Goal: Task Accomplishment & Management: Complete application form

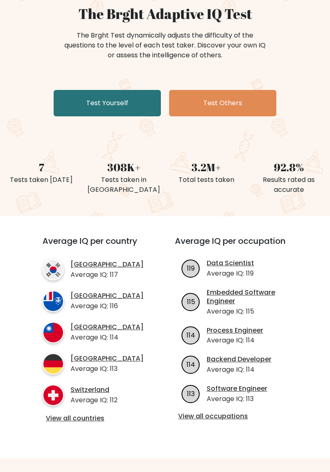
scroll to position [80, 0]
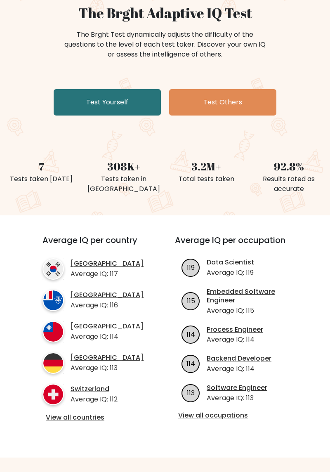
click at [95, 422] on link "View all countries" at bounding box center [94, 417] width 96 height 9
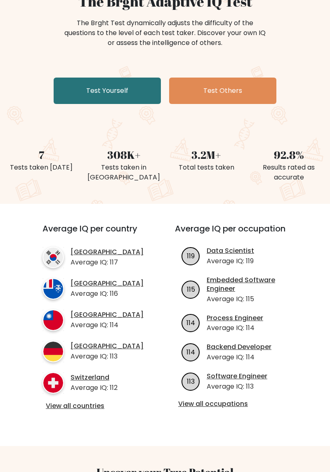
scroll to position [107, 0]
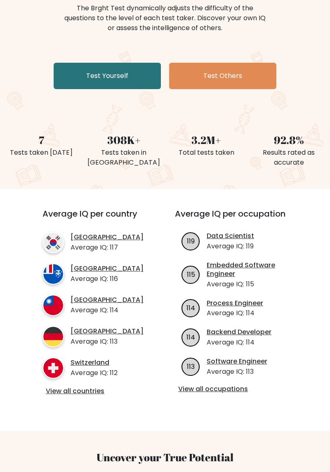
click at [120, 73] on link "Test Yourself" at bounding box center [107, 76] width 107 height 26
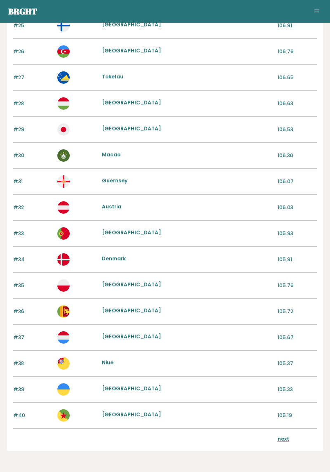
click at [285, 435] on link "next" at bounding box center [284, 438] width 12 height 7
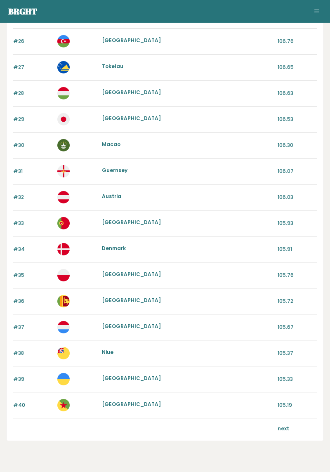
scroll to position [733, 0]
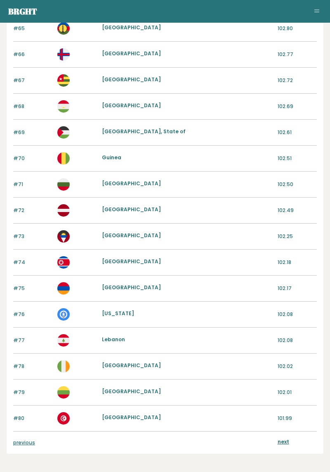
scroll to position [709, 0]
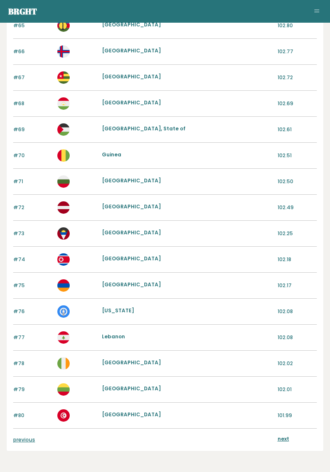
click at [288, 435] on link "next" at bounding box center [284, 438] width 12 height 7
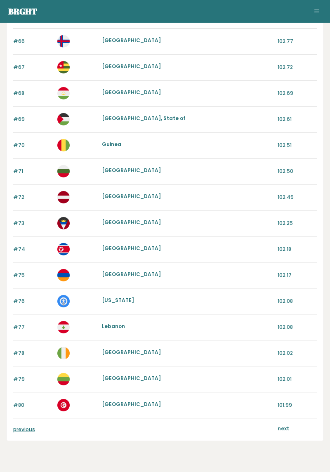
scroll to position [734, 0]
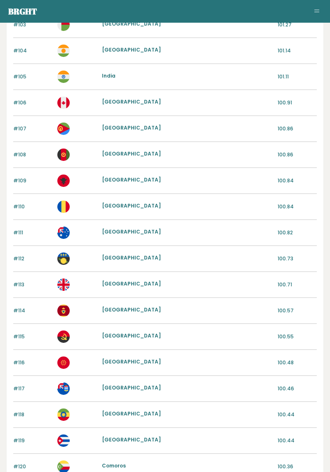
scroll to position [709, 0]
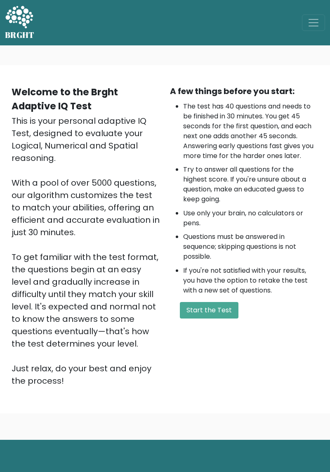
click at [223, 318] on button "Start the Test" at bounding box center [209, 310] width 59 height 16
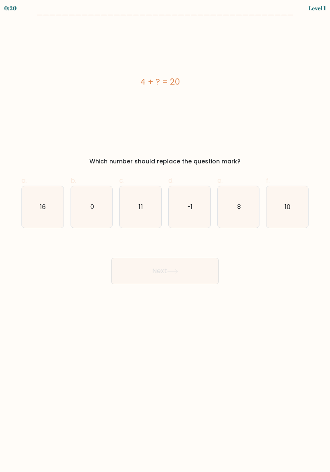
click at [33, 201] on icon "16" at bounding box center [43, 207] width 42 height 42
click at [165, 236] on input "a. 16" at bounding box center [165, 238] width 0 height 5
radio input "true"
click at [203, 270] on button "Next" at bounding box center [164, 271] width 107 height 26
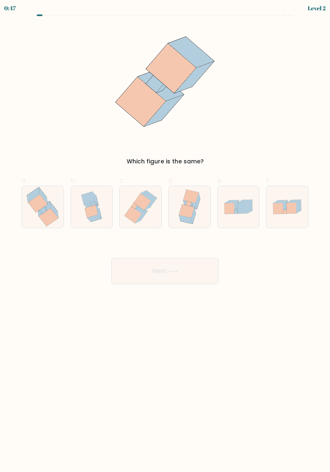
click at [39, 212] on icon at bounding box center [44, 208] width 13 height 15
click at [165, 236] on input "a." at bounding box center [165, 238] width 0 height 5
radio input "true"
click at [188, 273] on button "Next" at bounding box center [164, 271] width 107 height 26
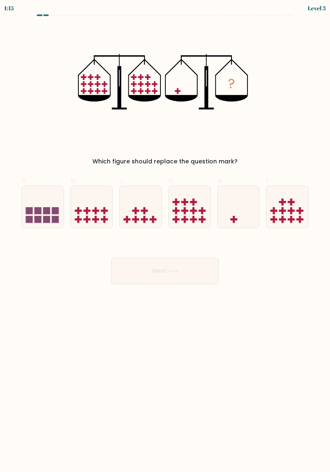
click at [242, 212] on icon at bounding box center [239, 207] width 42 height 34
click at [165, 236] on input "e." at bounding box center [165, 238] width 0 height 5
radio input "true"
click at [200, 271] on button "Next" at bounding box center [164, 271] width 107 height 26
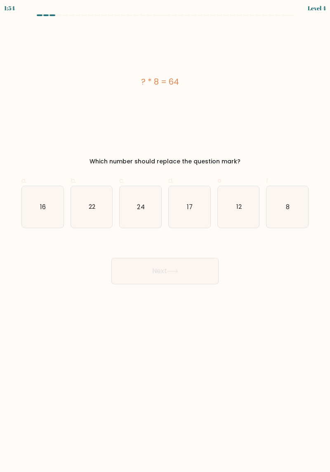
click at [288, 205] on text "8" at bounding box center [288, 206] width 4 height 9
click at [165, 236] on input "f. 8" at bounding box center [165, 238] width 0 height 5
radio input "true"
click at [203, 266] on button "Next" at bounding box center [164, 271] width 107 height 26
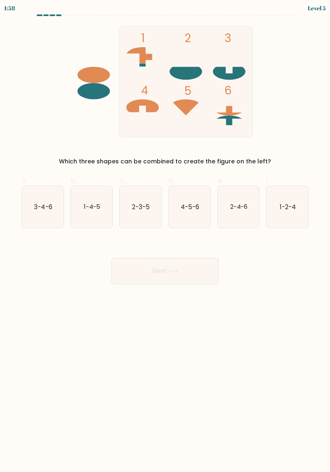
click at [33, 207] on icon "3-4-6" at bounding box center [43, 207] width 42 height 42
click at [165, 236] on input "a. 3-4-6" at bounding box center [165, 238] width 0 height 5
radio input "true"
click at [171, 269] on icon at bounding box center [172, 271] width 11 height 5
click at [183, 271] on button "Next" at bounding box center [164, 271] width 107 height 26
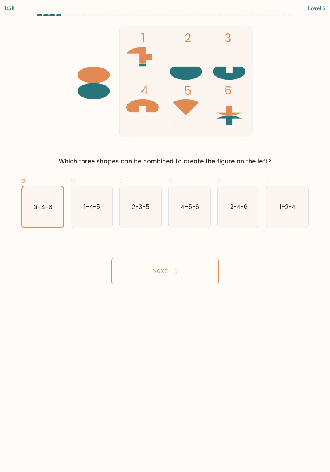
click at [178, 271] on icon at bounding box center [172, 271] width 11 height 5
click at [152, 270] on button "Next" at bounding box center [164, 271] width 107 height 26
click at [44, 218] on icon "3-4-6" at bounding box center [42, 206] width 41 height 41
click at [165, 236] on input "a. 3-4-6" at bounding box center [165, 238] width 0 height 5
click at [157, 272] on button "Next" at bounding box center [164, 271] width 107 height 26
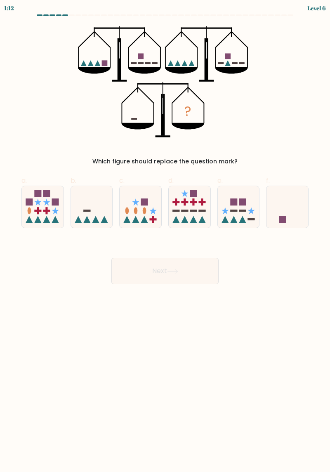
click at [100, 205] on icon at bounding box center [92, 207] width 42 height 34
click at [165, 236] on input "b." at bounding box center [165, 238] width 0 height 5
radio input "true"
click at [177, 269] on icon at bounding box center [172, 271] width 11 height 5
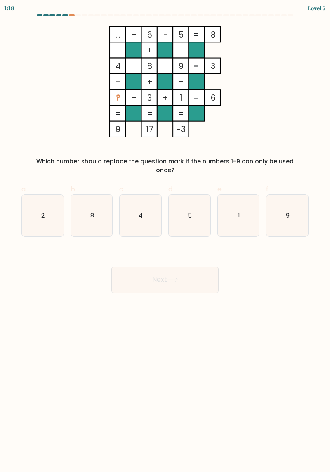
click at [45, 201] on icon "2" at bounding box center [43, 216] width 42 height 42
click at [165, 236] on input "a. 2" at bounding box center [165, 238] width 0 height 5
radio input "true"
click at [187, 271] on button "Next" at bounding box center [164, 279] width 107 height 26
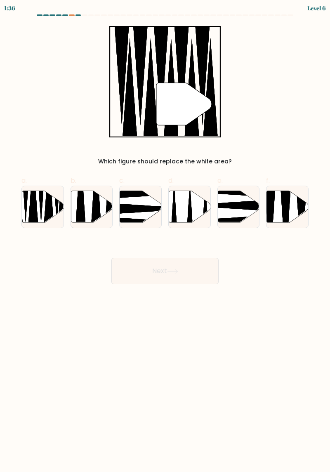
click at [36, 195] on icon at bounding box center [43, 207] width 42 height 32
click at [165, 236] on input "a." at bounding box center [165, 238] width 0 height 5
radio input "true"
click at [198, 269] on button "Next" at bounding box center [164, 271] width 107 height 26
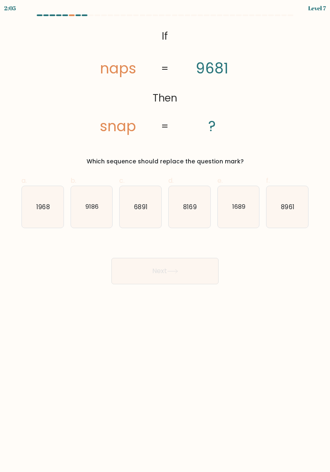
click at [43, 207] on text "1968" at bounding box center [42, 206] width 13 height 9
click at [165, 236] on input "a. 1968" at bounding box center [165, 238] width 0 height 5
radio input "true"
click at [191, 270] on button "Next" at bounding box center [164, 271] width 107 height 26
click at [192, 268] on button "Next" at bounding box center [164, 271] width 107 height 26
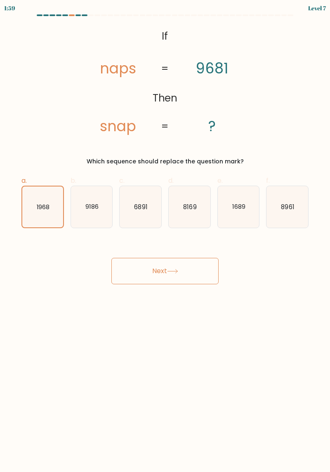
click at [177, 271] on icon at bounding box center [172, 271] width 10 height 4
click at [153, 279] on button "Next" at bounding box center [164, 271] width 107 height 26
click at [167, 271] on button "Next" at bounding box center [164, 271] width 107 height 26
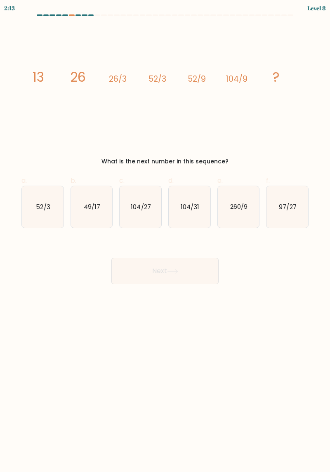
click at [142, 207] on text "104/27" at bounding box center [141, 206] width 20 height 9
click at [165, 236] on input "c. 104/27" at bounding box center [165, 238] width 0 height 5
radio input "true"
click at [185, 268] on button "Next" at bounding box center [164, 271] width 107 height 26
click at [167, 279] on button "Next" at bounding box center [164, 271] width 107 height 26
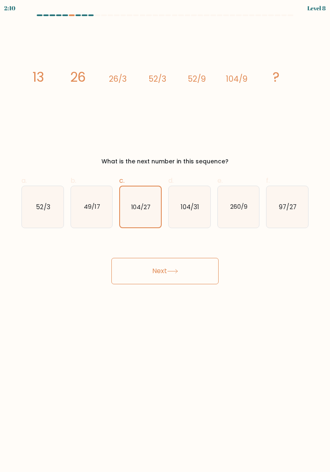
click at [173, 270] on icon at bounding box center [172, 271] width 11 height 5
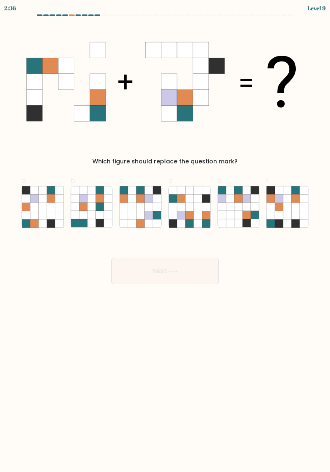
click at [190, 207] on icon at bounding box center [189, 207] width 8 height 8
click at [165, 236] on input "d." at bounding box center [165, 238] width 0 height 5
radio input "true"
click at [181, 282] on button "Next" at bounding box center [164, 271] width 107 height 26
click at [182, 272] on button "Next" at bounding box center [164, 271] width 107 height 26
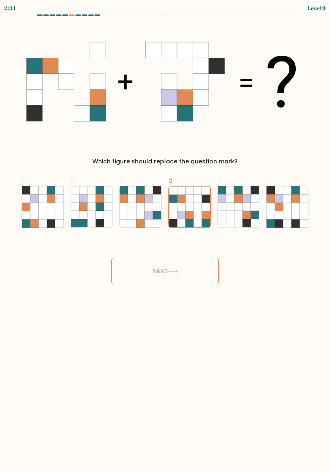
click at [172, 269] on icon at bounding box center [172, 271] width 11 height 5
click at [173, 273] on button "Next" at bounding box center [164, 271] width 107 height 26
click at [171, 275] on button "Next" at bounding box center [164, 271] width 107 height 26
click at [170, 267] on button "Next" at bounding box center [164, 271] width 107 height 26
click at [181, 276] on button "Next" at bounding box center [164, 271] width 107 height 26
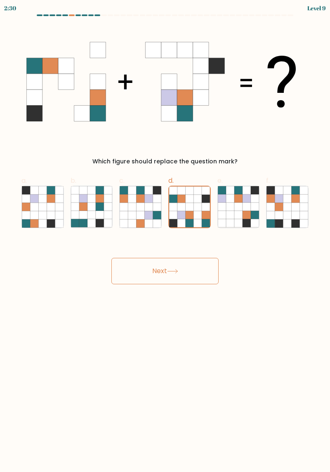
click at [172, 270] on icon at bounding box center [172, 271] width 11 height 5
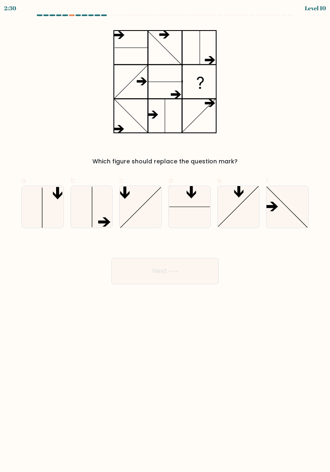
click at [174, 276] on button "Next" at bounding box center [164, 271] width 107 height 26
click at [295, 211] on icon at bounding box center [287, 207] width 42 height 42
click at [165, 236] on input "f." at bounding box center [165, 238] width 0 height 5
radio input "true"
click at [184, 271] on button "Next" at bounding box center [164, 271] width 107 height 26
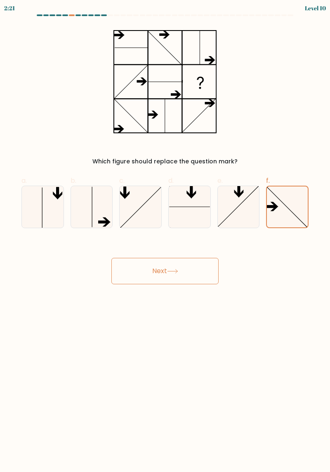
click at [177, 270] on icon at bounding box center [172, 271] width 10 height 4
click at [177, 269] on icon at bounding box center [172, 271] width 11 height 5
click at [177, 273] on icon at bounding box center [172, 271] width 11 height 5
click at [178, 269] on icon at bounding box center [172, 271] width 11 height 5
click at [181, 266] on button "Next" at bounding box center [164, 271] width 107 height 26
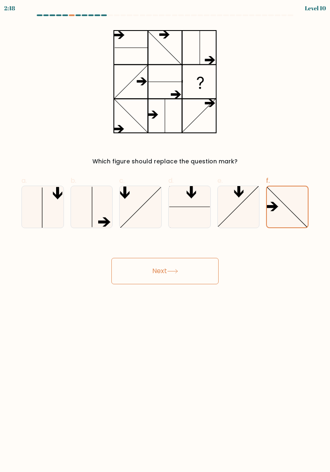
click at [183, 272] on button "Next" at bounding box center [164, 271] width 107 height 26
click at [181, 271] on button "Next" at bounding box center [164, 271] width 107 height 26
click at [184, 268] on button "Next" at bounding box center [164, 271] width 107 height 26
click at [184, 273] on button "Next" at bounding box center [164, 271] width 107 height 26
click at [182, 269] on button "Next" at bounding box center [164, 271] width 107 height 26
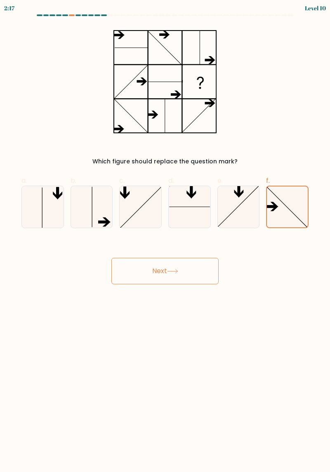
click at [186, 276] on button "Next" at bounding box center [164, 271] width 107 height 26
click at [187, 276] on button "Next" at bounding box center [164, 271] width 107 height 26
click at [186, 276] on button "Next" at bounding box center [164, 271] width 107 height 26
click at [186, 280] on button "Next" at bounding box center [164, 271] width 107 height 26
click at [191, 282] on button "Next" at bounding box center [164, 271] width 107 height 26
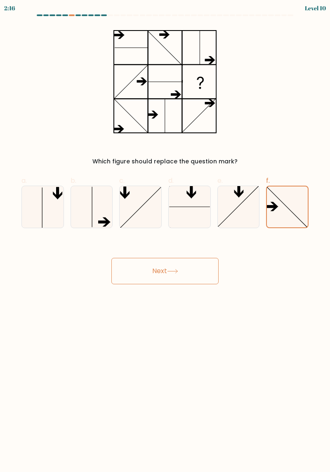
click at [191, 283] on button "Next" at bounding box center [164, 271] width 107 height 26
click at [192, 291] on body "2:16 Level 10" at bounding box center [165, 236] width 330 height 472
click at [190, 293] on body "2:15 Level 10" at bounding box center [165, 236] width 330 height 472
click at [188, 297] on body "2:15 Level 10" at bounding box center [165, 236] width 330 height 472
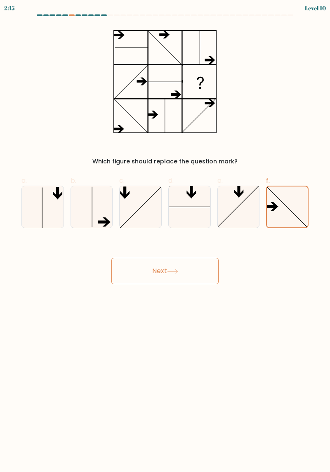
click at [186, 296] on body "2:15 Level 10" at bounding box center [165, 236] width 330 height 472
click at [178, 281] on button "Next" at bounding box center [164, 271] width 107 height 26
click at [178, 280] on button "Next" at bounding box center [164, 271] width 107 height 26
click at [181, 288] on body "2:14 Level 10" at bounding box center [165, 236] width 330 height 472
click at [192, 269] on button "Next" at bounding box center [164, 271] width 107 height 26
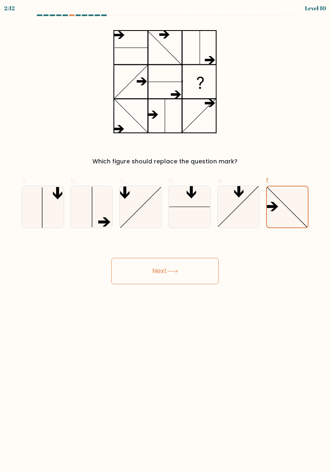
click at [158, 272] on button "Next" at bounding box center [164, 271] width 107 height 26
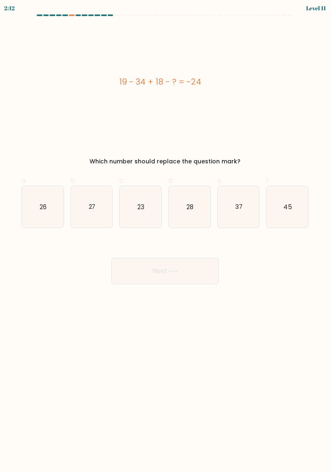
click at [162, 270] on button "Next" at bounding box center [164, 271] width 107 height 26
click at [165, 272] on button "Next" at bounding box center [164, 271] width 107 height 26
